Goal: Task Accomplishment & Management: Manage account settings

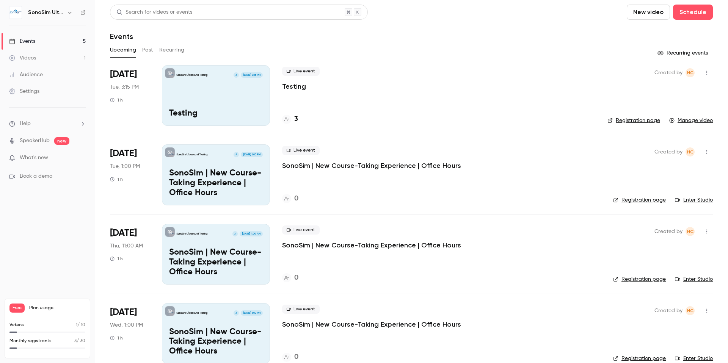
click at [299, 167] on p "SonoSim | New Course-Taking Experience | Office Hours" at bounding box center [371, 165] width 179 height 9
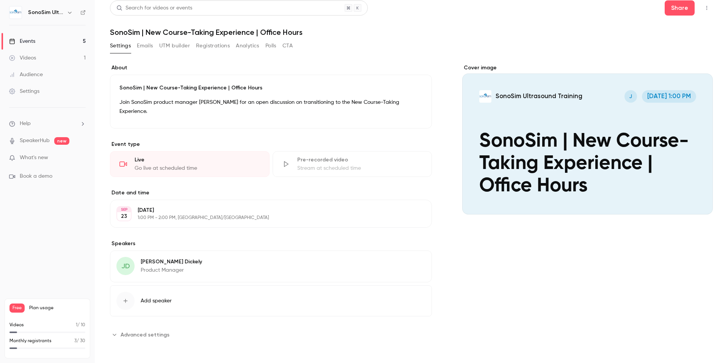
scroll to position [5, 0]
click at [125, 300] on icon "button" at bounding box center [126, 301] width 4 height 4
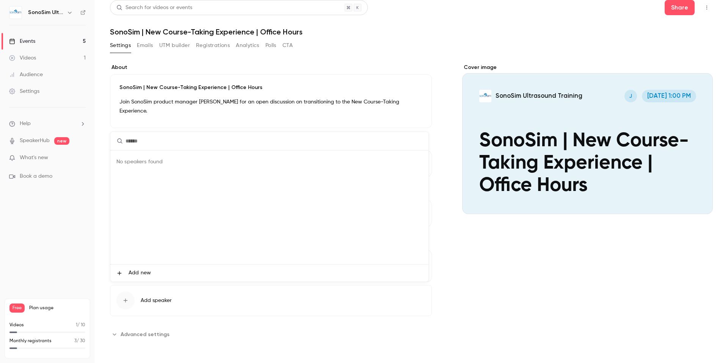
click at [387, 47] on div at bounding box center [364, 181] width 728 height 363
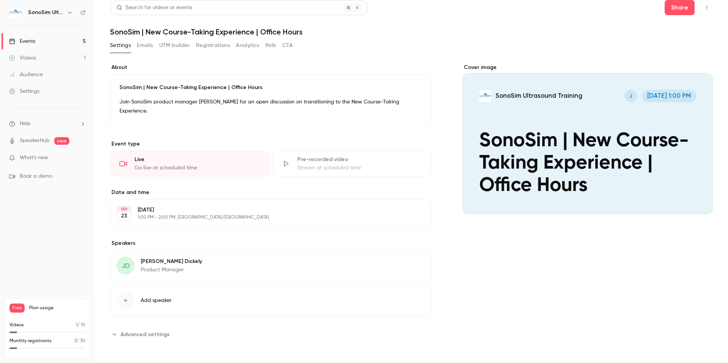
click at [122, 303] on div "button" at bounding box center [125, 301] width 18 height 18
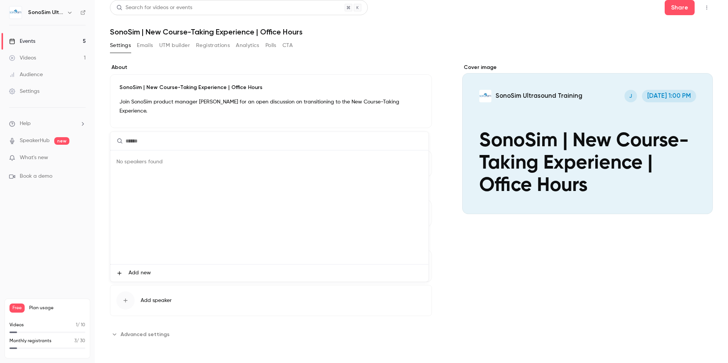
click at [443, 61] on div at bounding box center [364, 181] width 728 height 363
